Goal: Check status: Check status

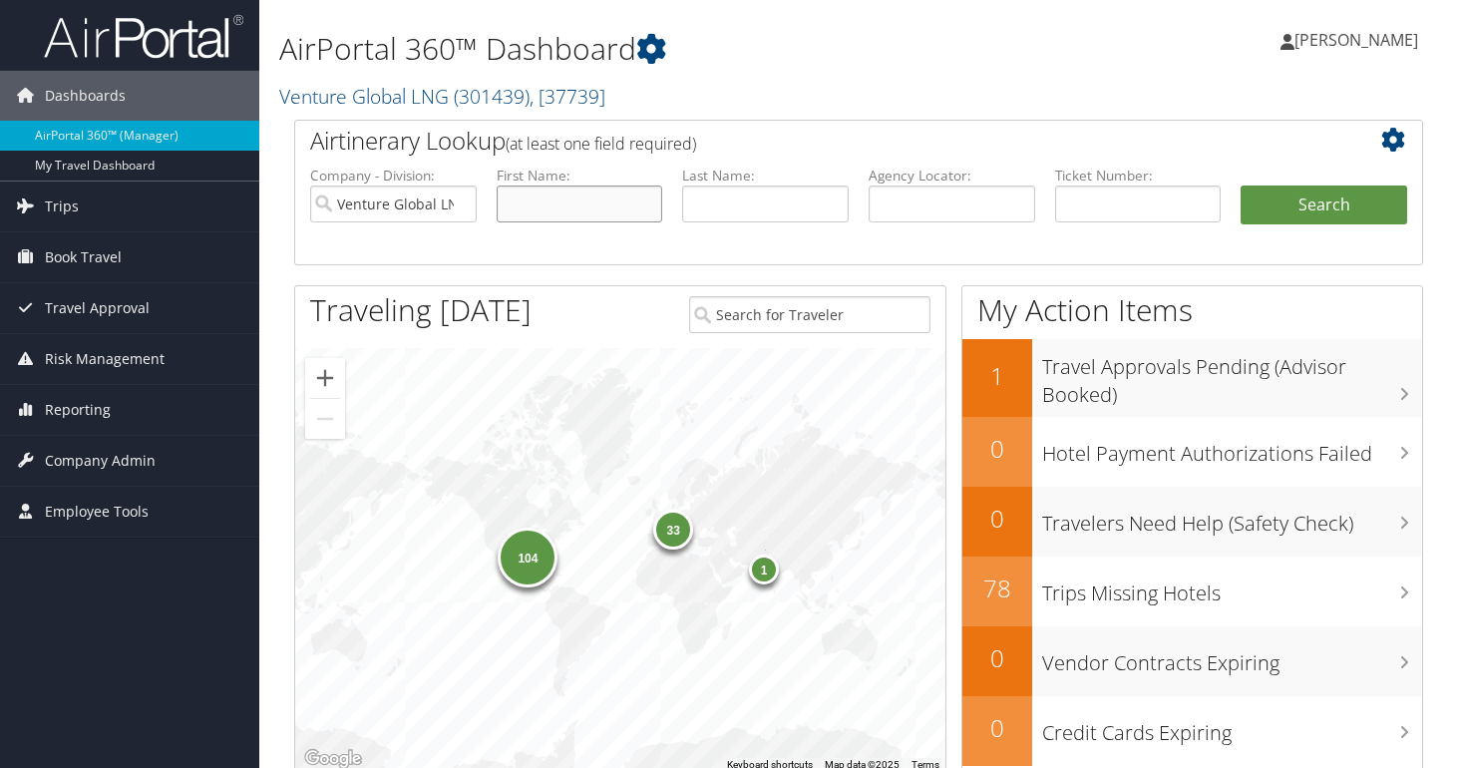
click at [586, 207] on input "text" at bounding box center [580, 204] width 167 height 37
click at [729, 211] on input "text" at bounding box center [765, 204] width 167 height 37
click at [598, 189] on input "text" at bounding box center [580, 204] width 167 height 37
type input "ronak"
click at [1241, 186] on button "Search" at bounding box center [1324, 206] width 167 height 40
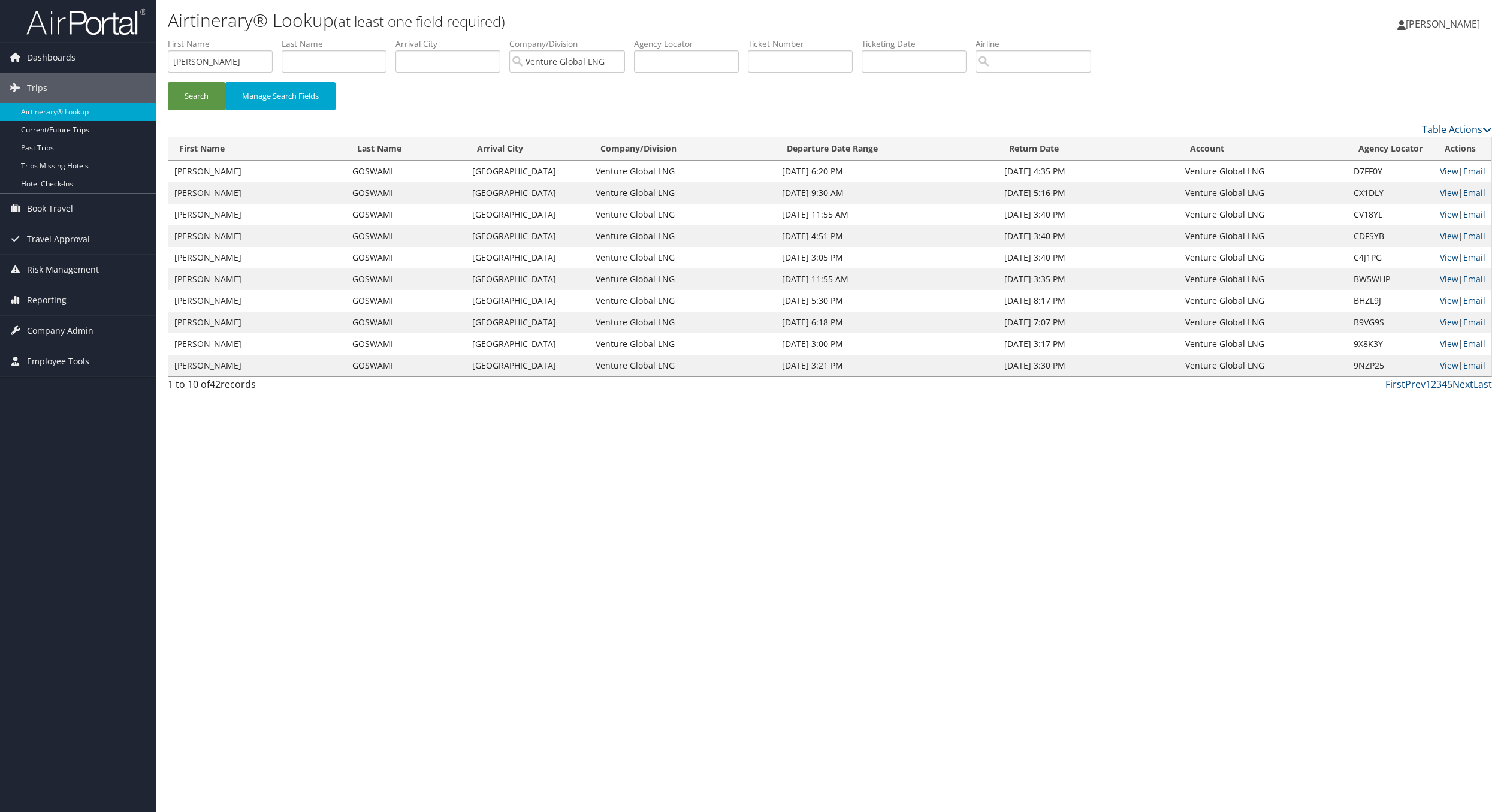
click at [875, 171] on link "View" at bounding box center [1449, 171] width 19 height 11
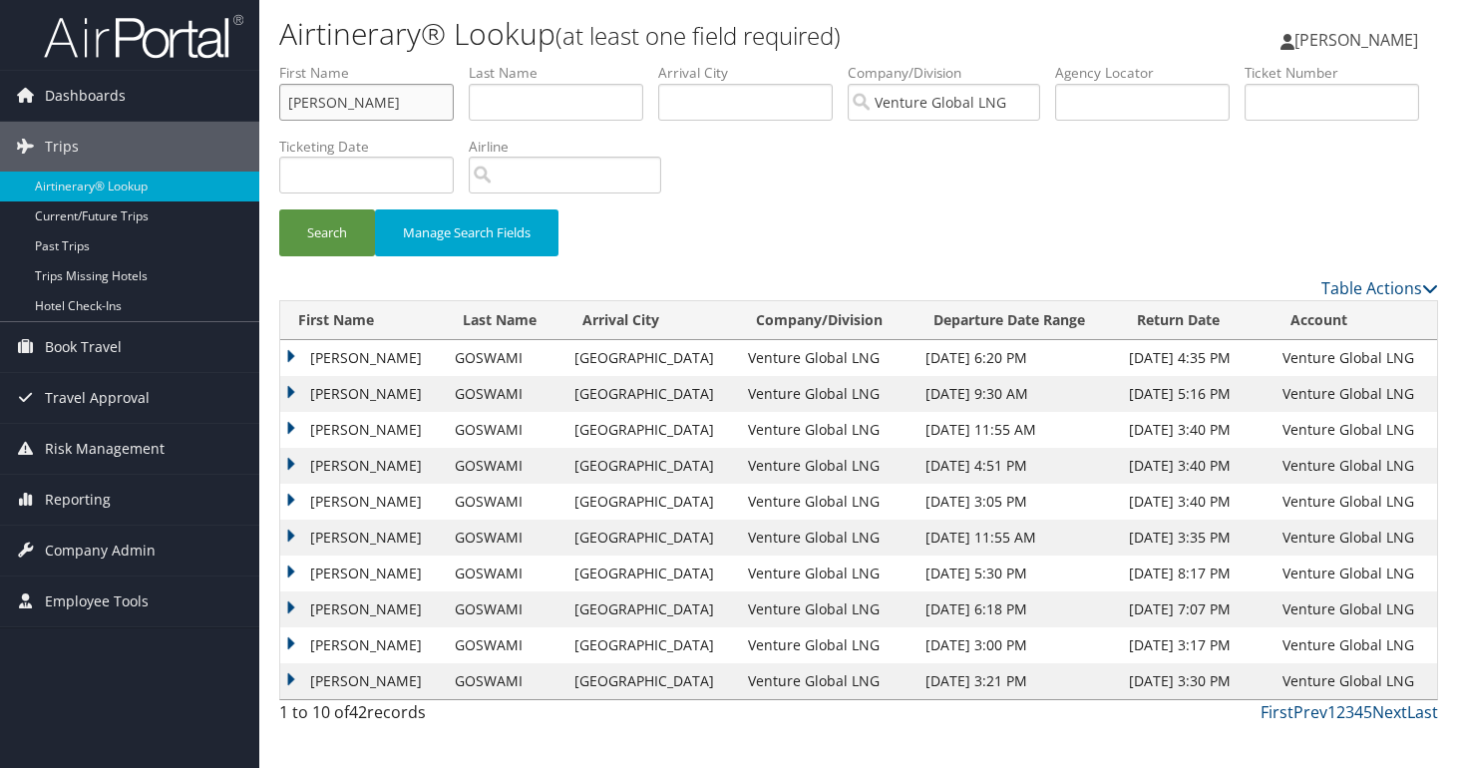
drag, startPoint x: 371, startPoint y: 96, endPoint x: 357, endPoint y: 95, distance: 14.0
click at [357, 95] on input "ronak" at bounding box center [366, 102] width 175 height 37
click at [279, 108] on input "ronak" at bounding box center [366, 102] width 175 height 37
type input "king"
click at [279, 209] on button "Search" at bounding box center [327, 232] width 96 height 47
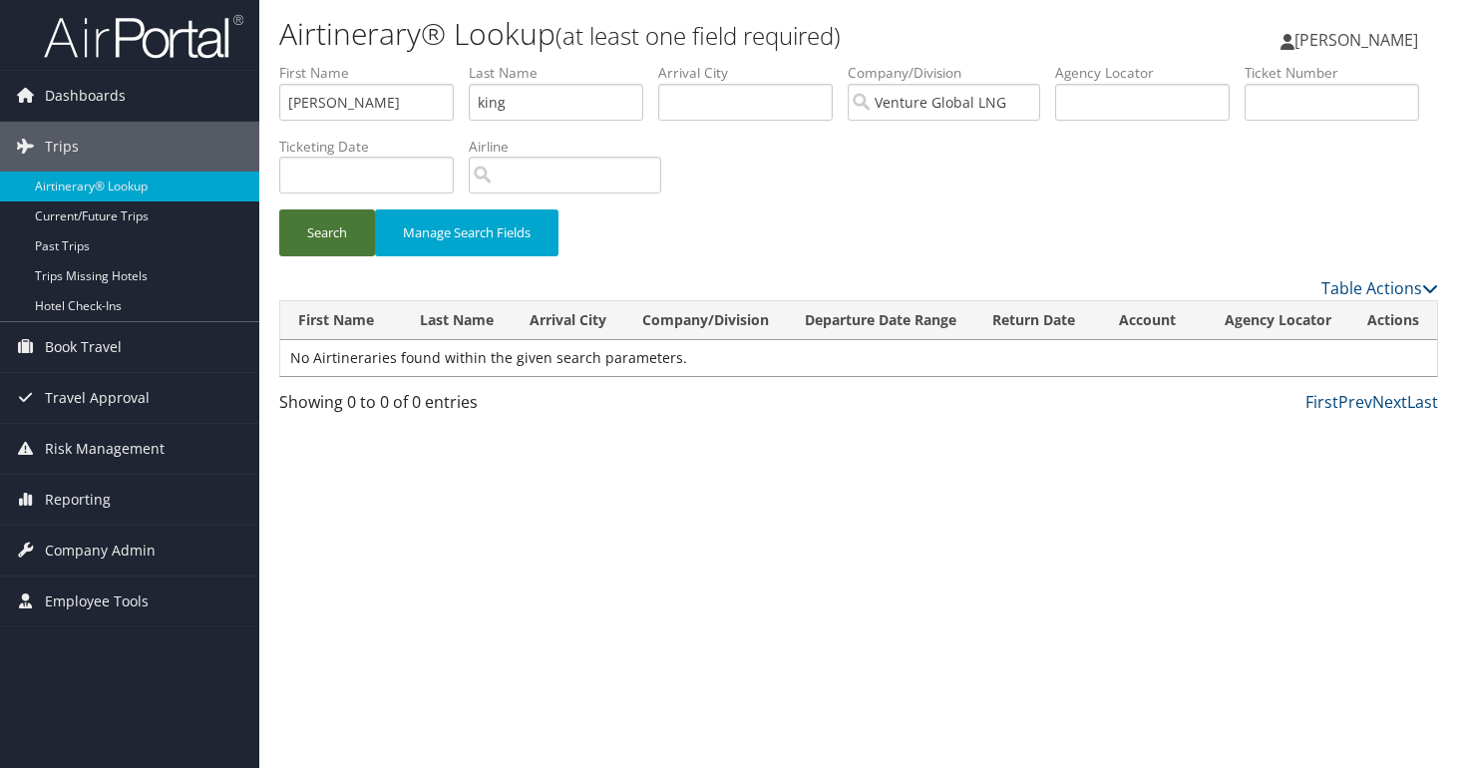
click at [331, 224] on button "Search" at bounding box center [327, 232] width 96 height 47
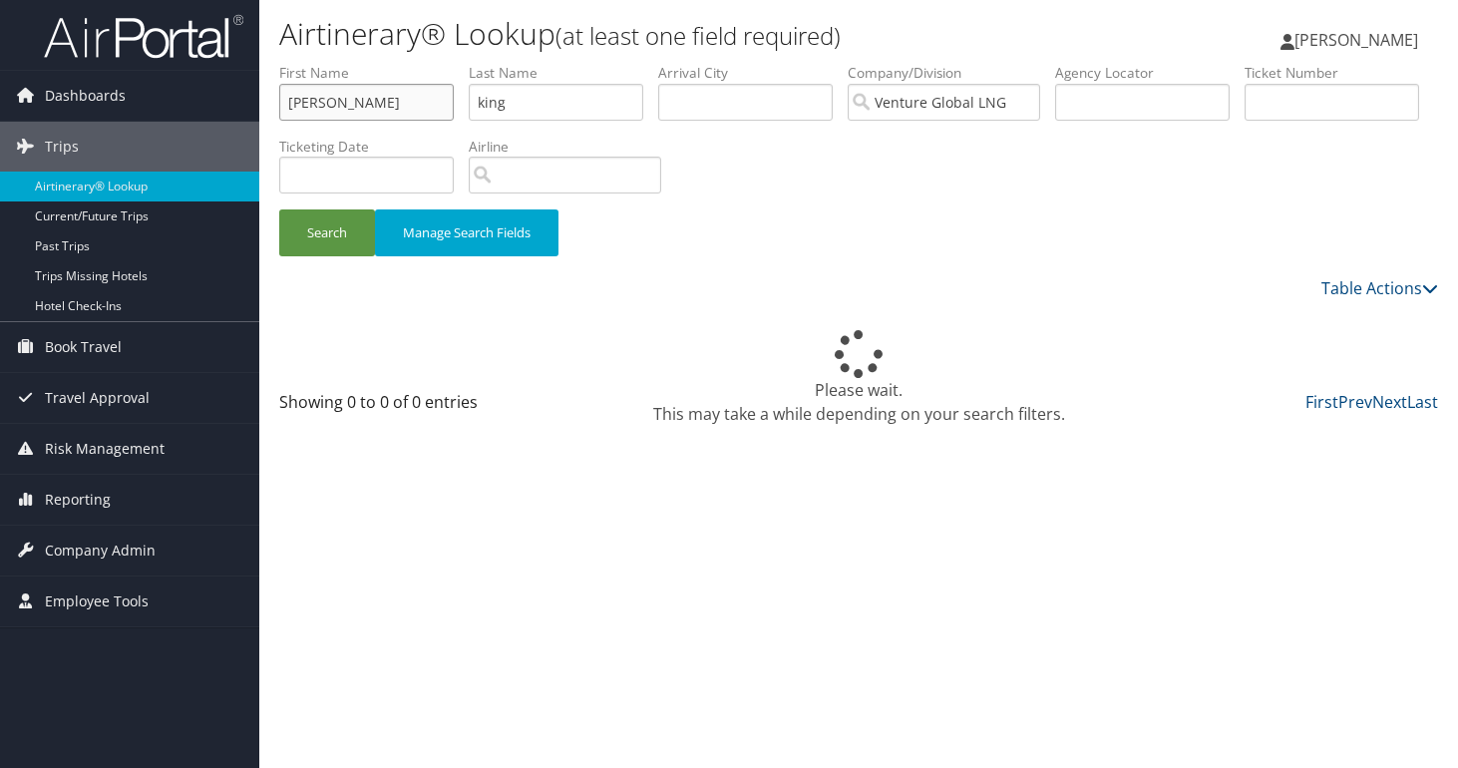
drag, startPoint x: 348, startPoint y: 102, endPoint x: 255, endPoint y: 103, distance: 92.8
click at [279, 103] on input "ronak" at bounding box center [366, 102] width 175 height 37
click at [340, 236] on button "Search" at bounding box center [327, 232] width 96 height 47
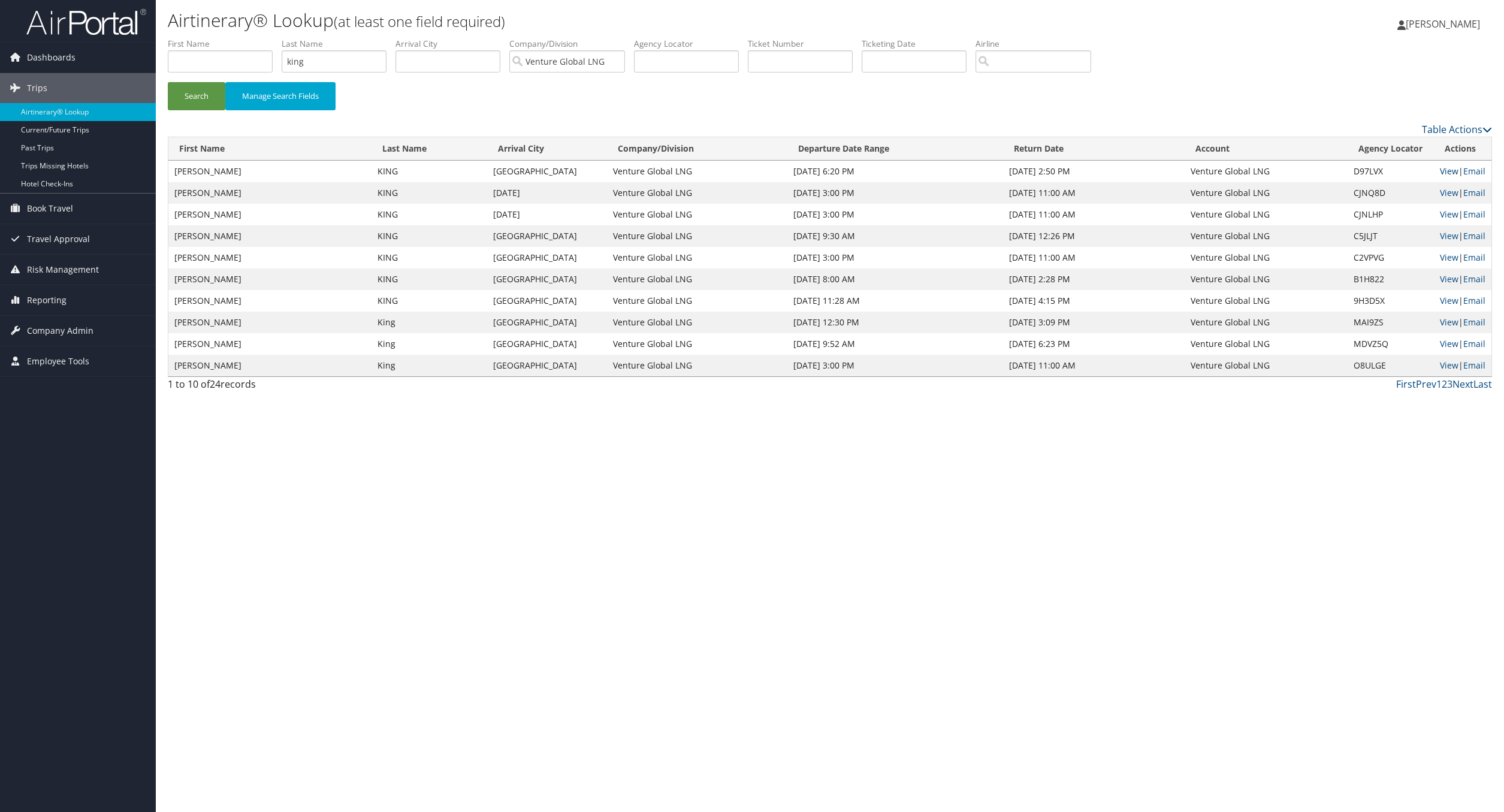
click at [875, 169] on link "View" at bounding box center [1449, 171] width 19 height 11
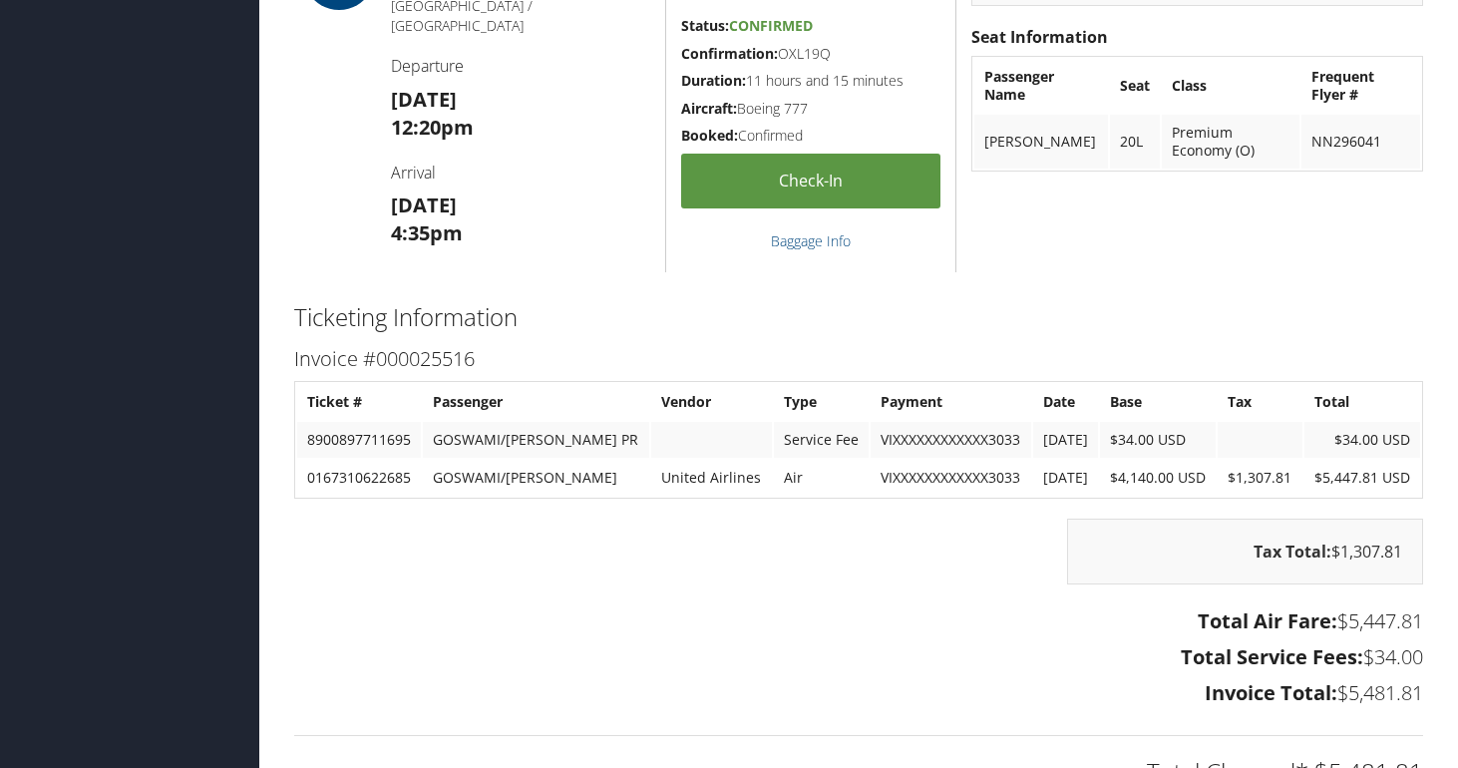
scroll to position [3629, 0]
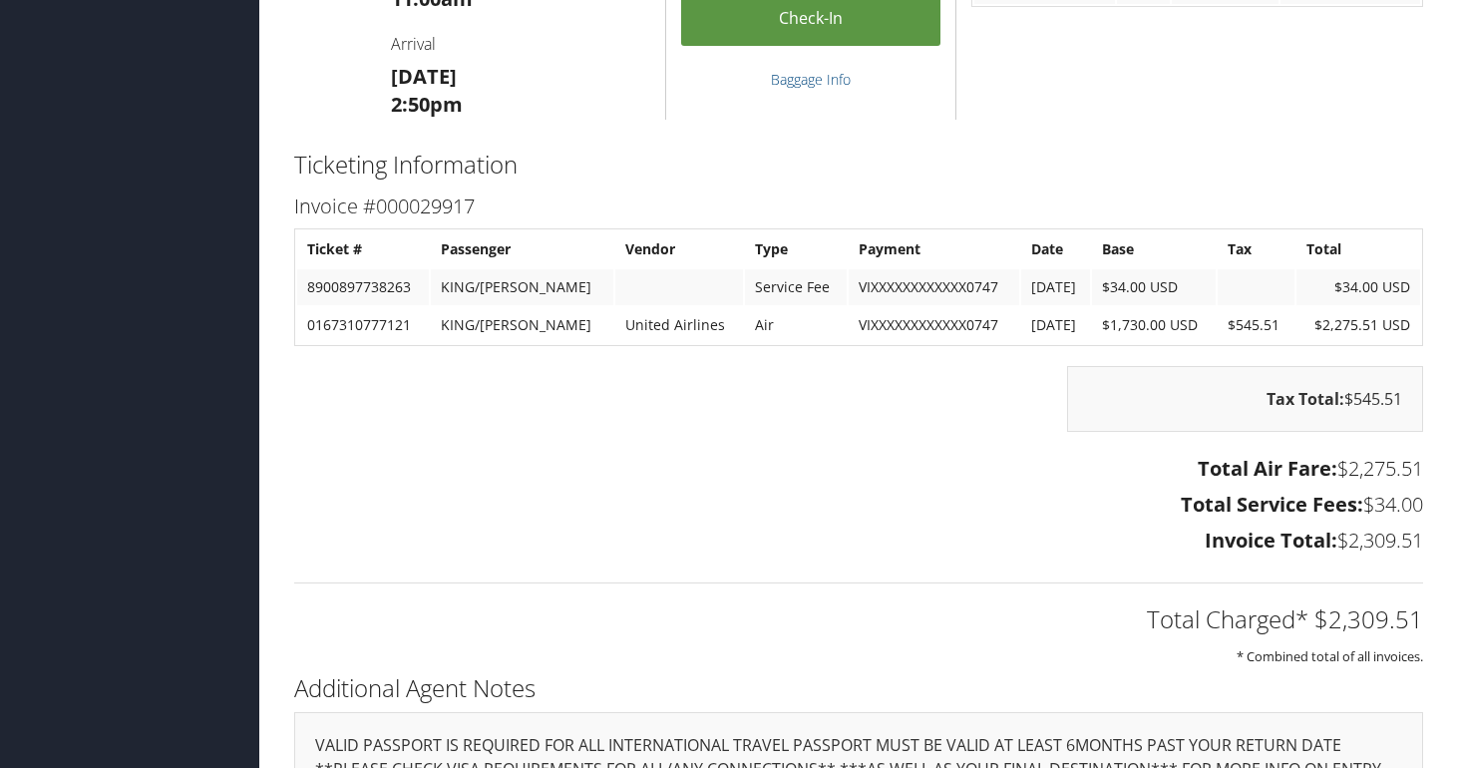
scroll to position [2800, 0]
